Goal: Task Accomplishment & Management: Use online tool/utility

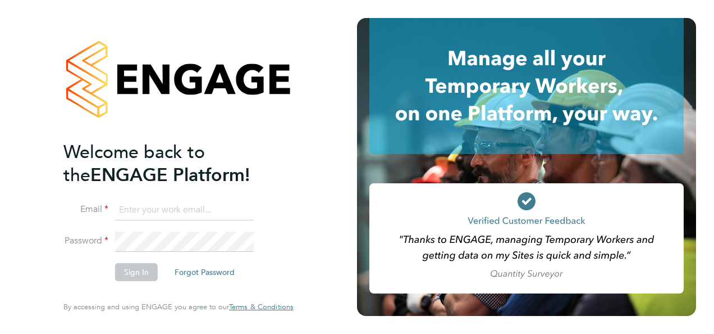
type input "hjones@skilledcareers.co.uk"
click at [130, 275] on button "Sign In" at bounding box center [136, 272] width 43 height 18
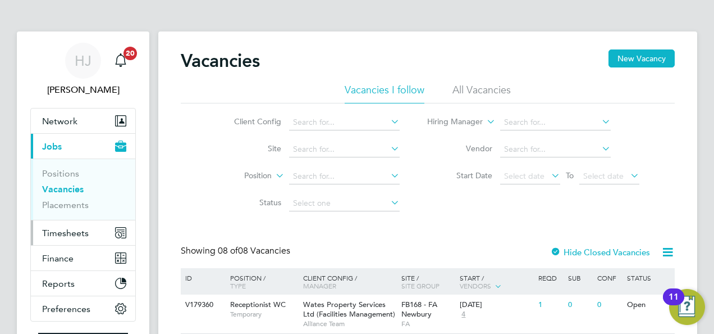
click at [58, 234] on span "Timesheets" at bounding box center [65, 232] width 47 height 11
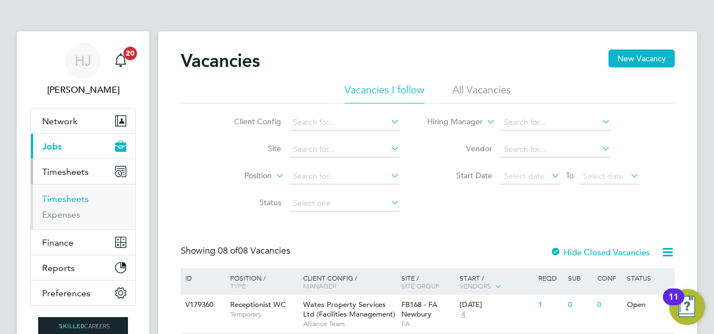
click at [58, 195] on link "Timesheets" at bounding box center [65, 198] width 47 height 11
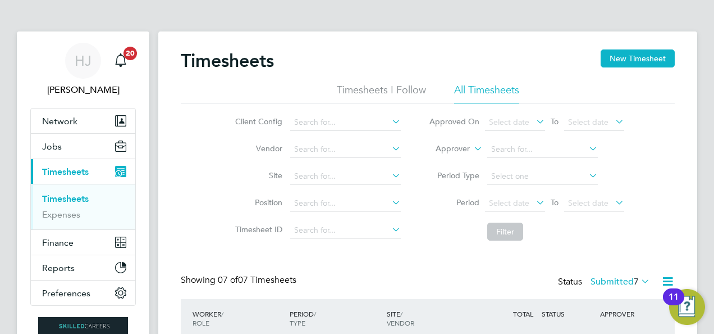
click at [429, 251] on div "Timesheets New Timesheet Timesheets I Follow All Timesheets Client Config Vendo…" at bounding box center [428, 338] width 494 height 578
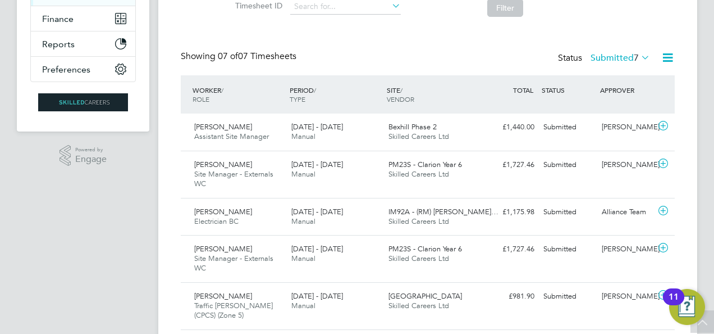
scroll to position [225, 0]
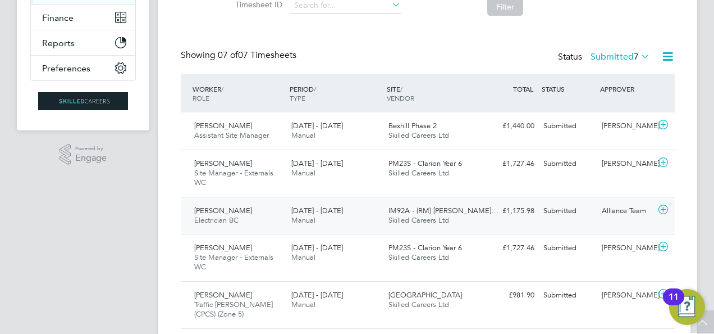
click at [265, 212] on div "[PERSON_NAME] Electrician BC [DATE] - [DATE]" at bounding box center [238, 216] width 97 height 28
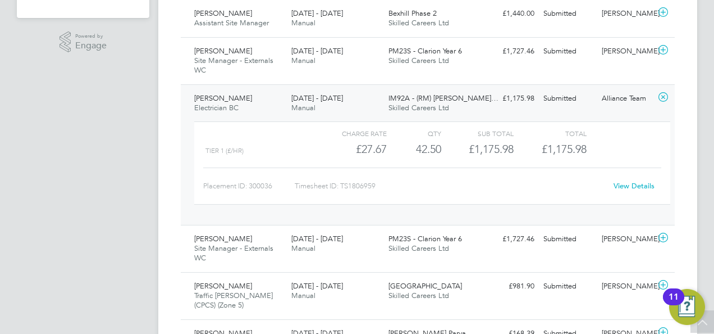
click at [618, 182] on link "View Details" at bounding box center [634, 186] width 41 height 10
drag, startPoint x: 177, startPoint y: 85, endPoint x: 263, endPoint y: 129, distance: 95.9
click at [263, 129] on div "Timesheets New Timesheet Timesheets I Follow All Timesheets Client Config Vendo…" at bounding box center [427, 55] width 539 height 722
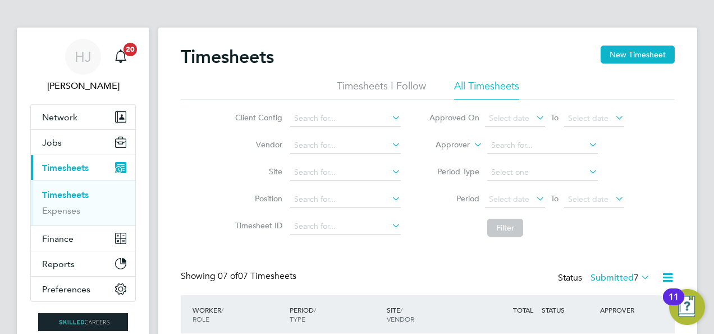
click at [197, 152] on div "Client Config Vendor Site Position Timesheet ID Approved On Select date To Sele…" at bounding box center [428, 170] width 494 height 143
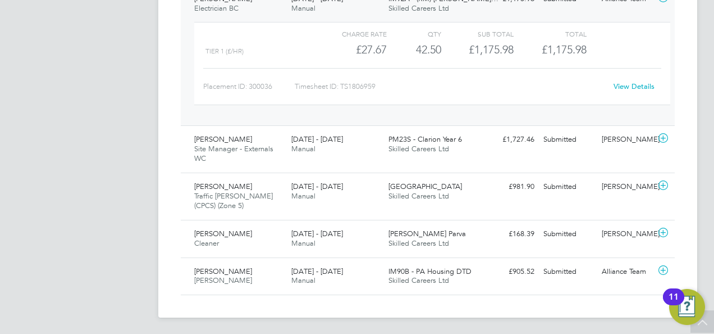
scroll to position [414, 0]
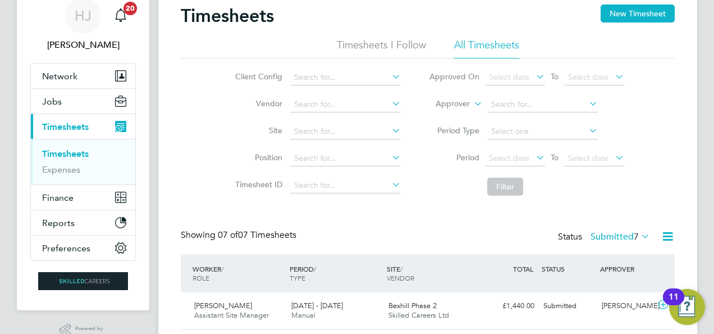
scroll to position [135, 0]
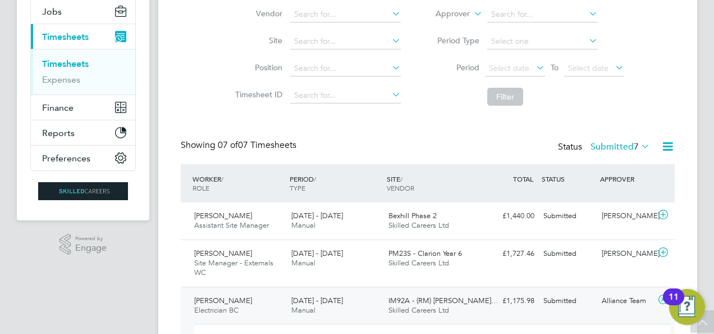
click at [90, 290] on app-navbar "HJ [PERSON_NAME] Notifications 20 Applications: Network Team Members Businesses…" at bounding box center [83, 267] width 133 height 740
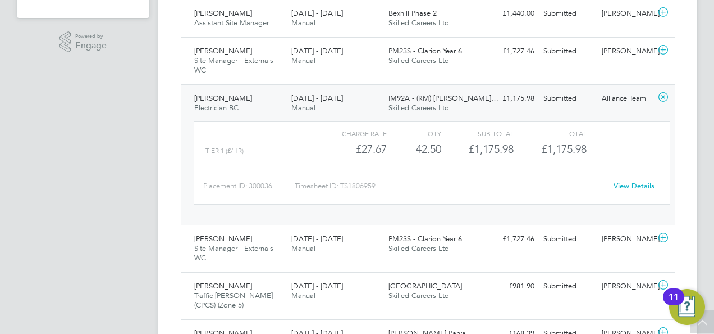
scroll to position [4, 0]
